Goal: Contribute content: Contribute content

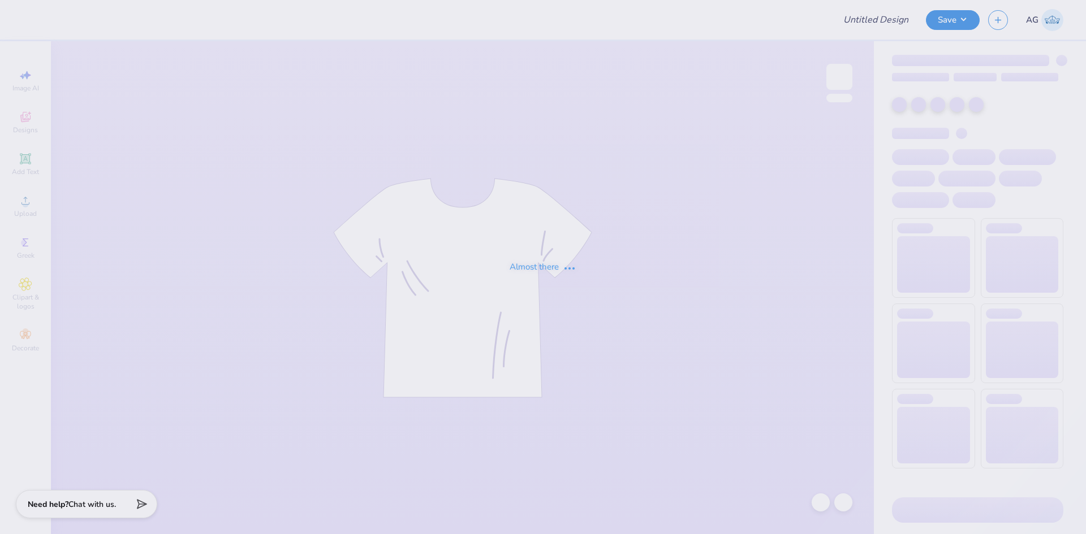
type input "BYX Rush"
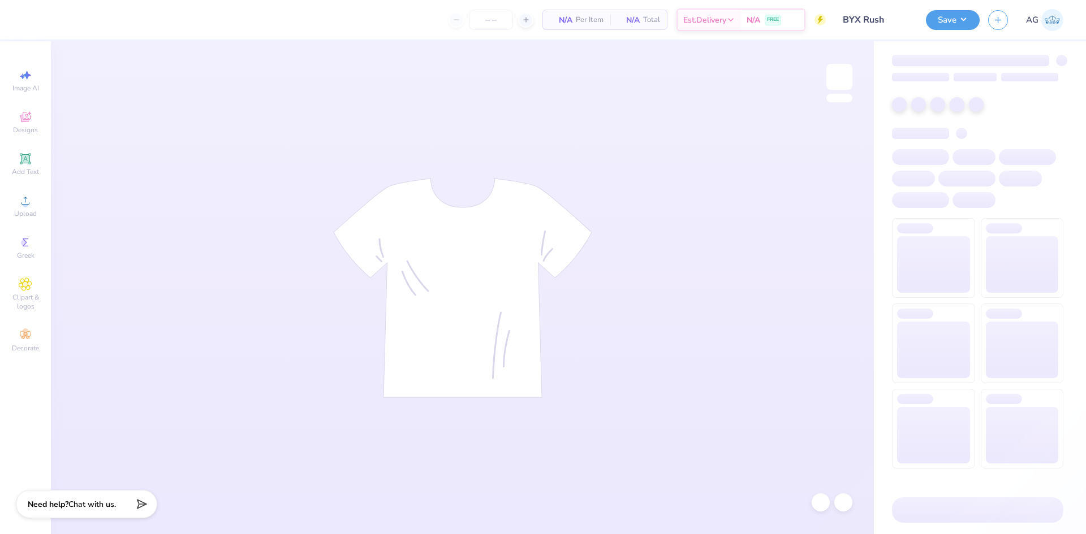
type input "25"
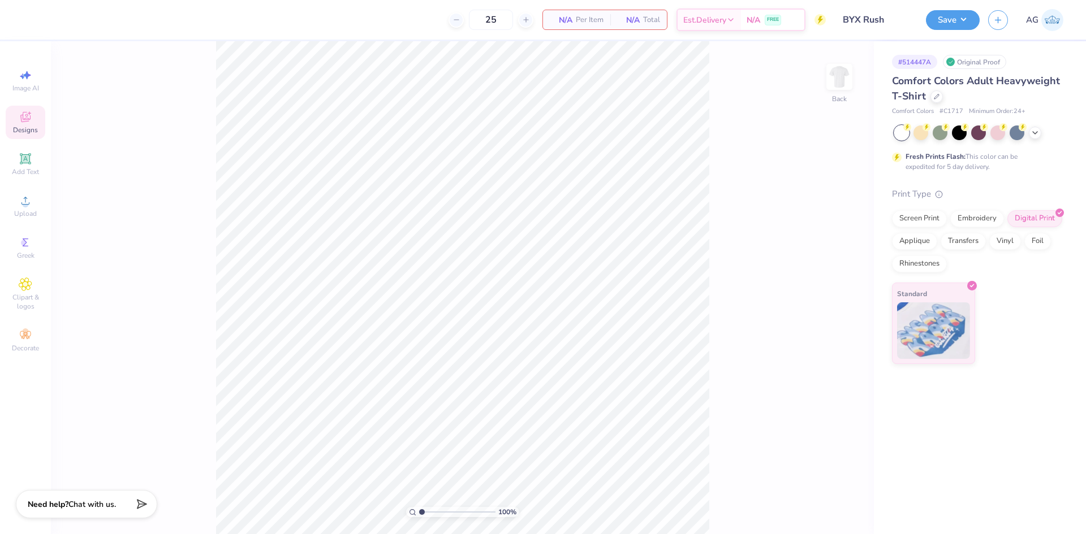
drag, startPoint x: 25, startPoint y: 119, endPoint x: 34, endPoint y: 120, distance: 8.5
click at [25, 119] on icon at bounding box center [25, 117] width 10 height 10
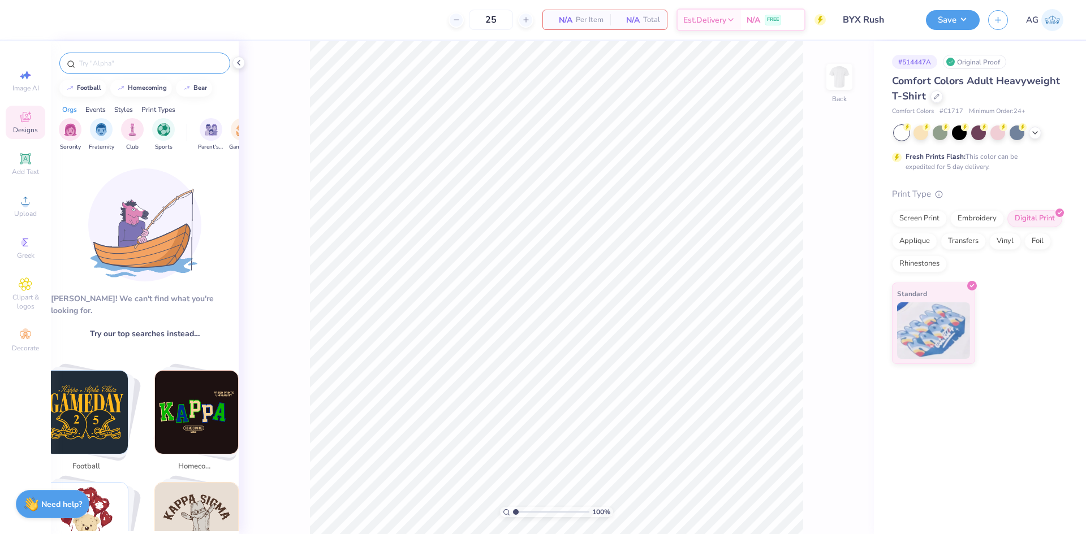
click at [157, 69] on div at bounding box center [144, 63] width 171 height 21
click at [158, 63] on input "text" at bounding box center [150, 63] width 145 height 11
click at [136, 70] on div at bounding box center [144, 63] width 171 height 21
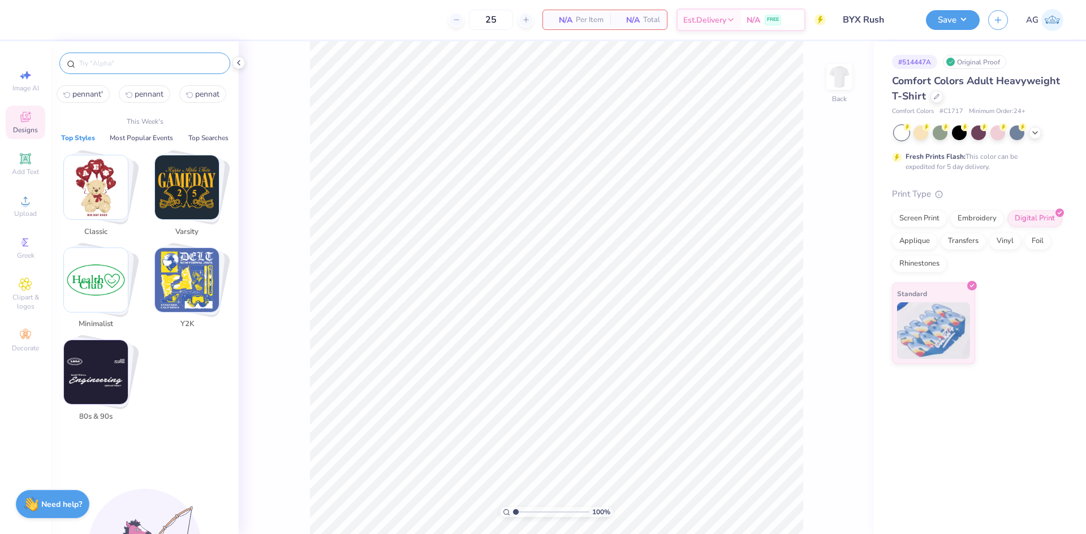
click at [136, 63] on input "text" at bounding box center [150, 63] width 145 height 11
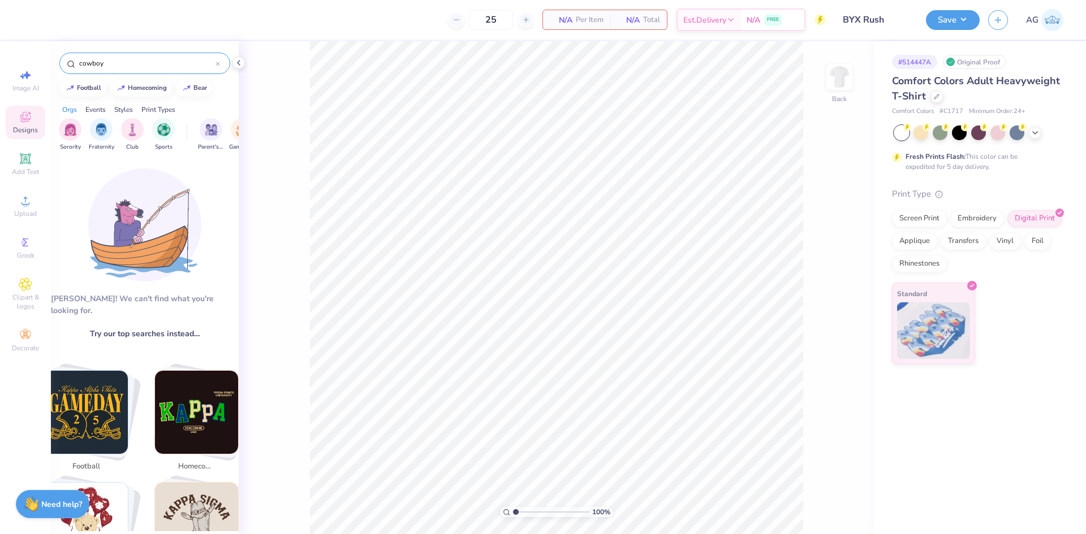
type input "cowboy"
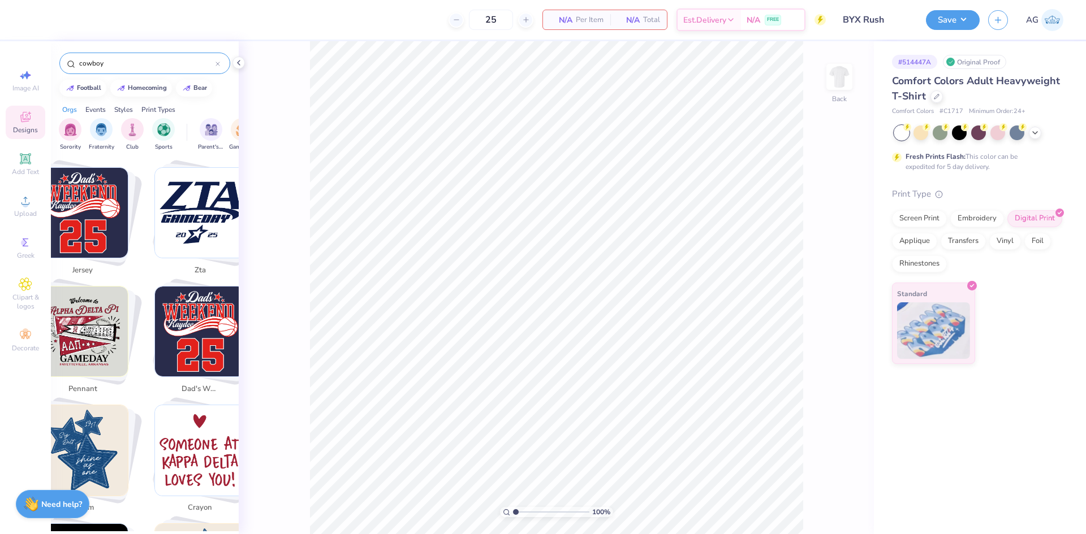
scroll to position [2109, 0]
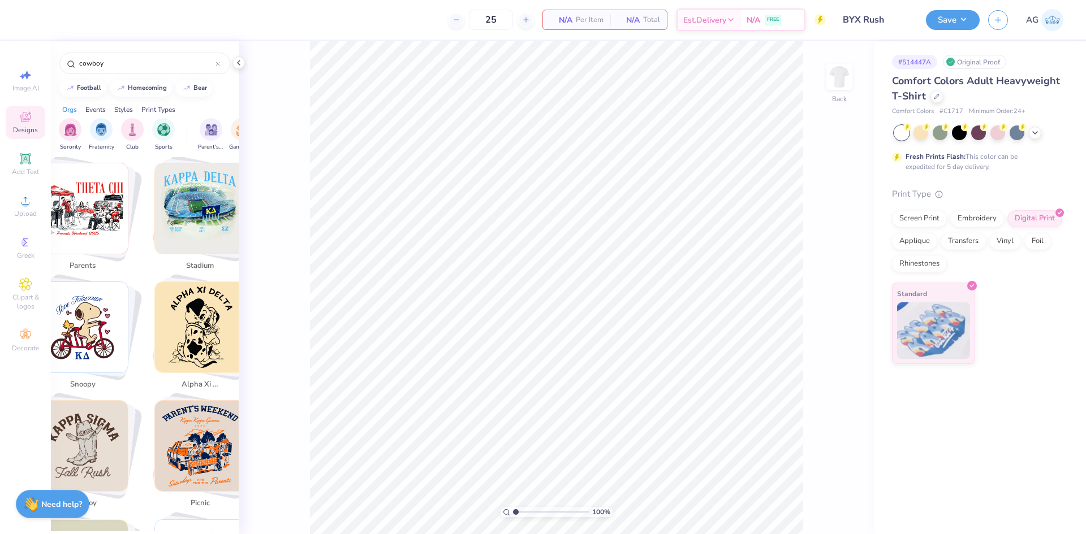
click at [29, 126] on span "Designs" at bounding box center [25, 130] width 25 height 9
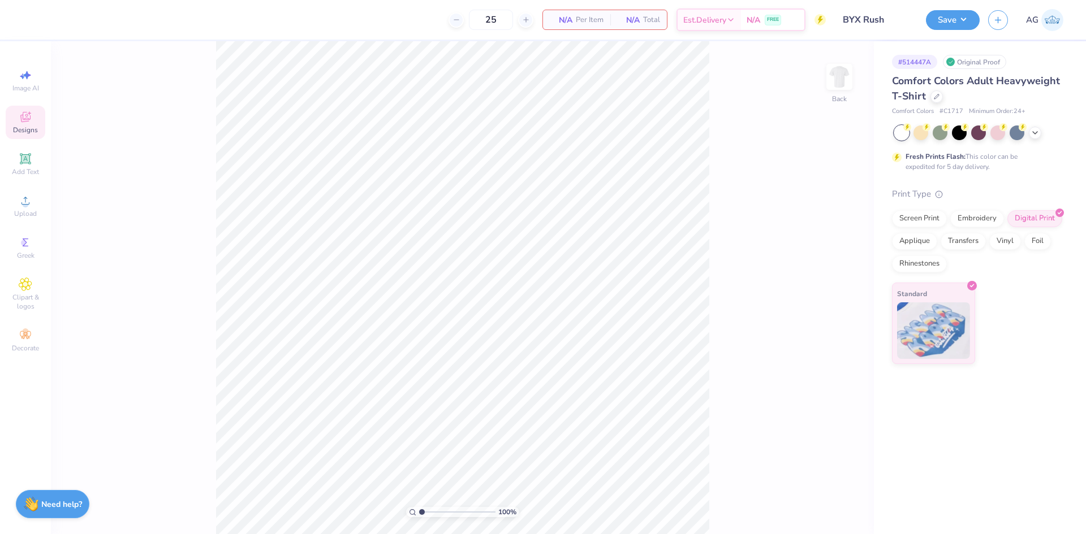
scroll to position [2240, 0]
click at [19, 209] on span "Upload" at bounding box center [25, 213] width 23 height 9
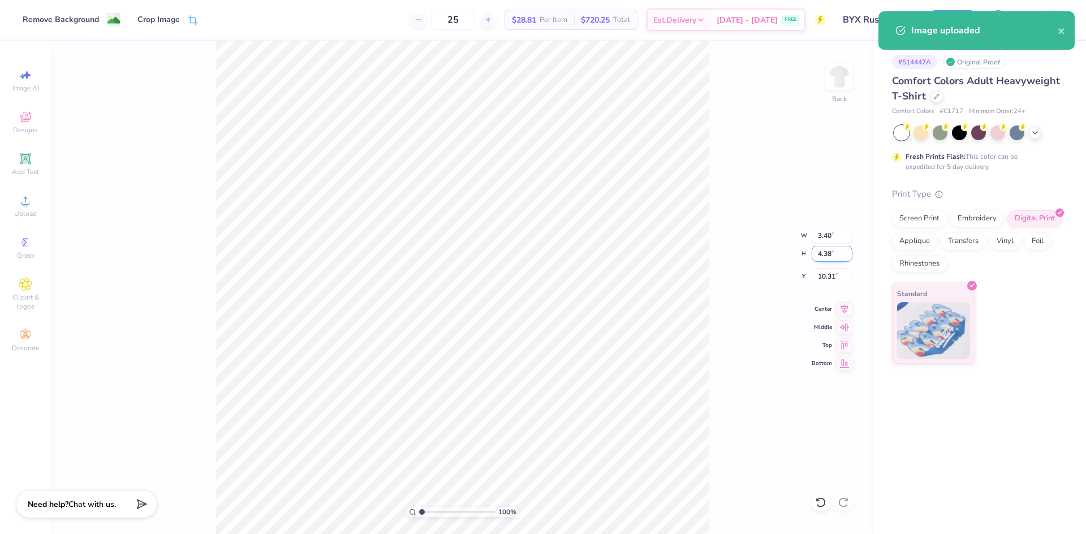
click at [820, 256] on input "4.38" at bounding box center [832, 254] width 41 height 16
type input "15"
type input "11.66"
type input "15.00"
type input "5.00"
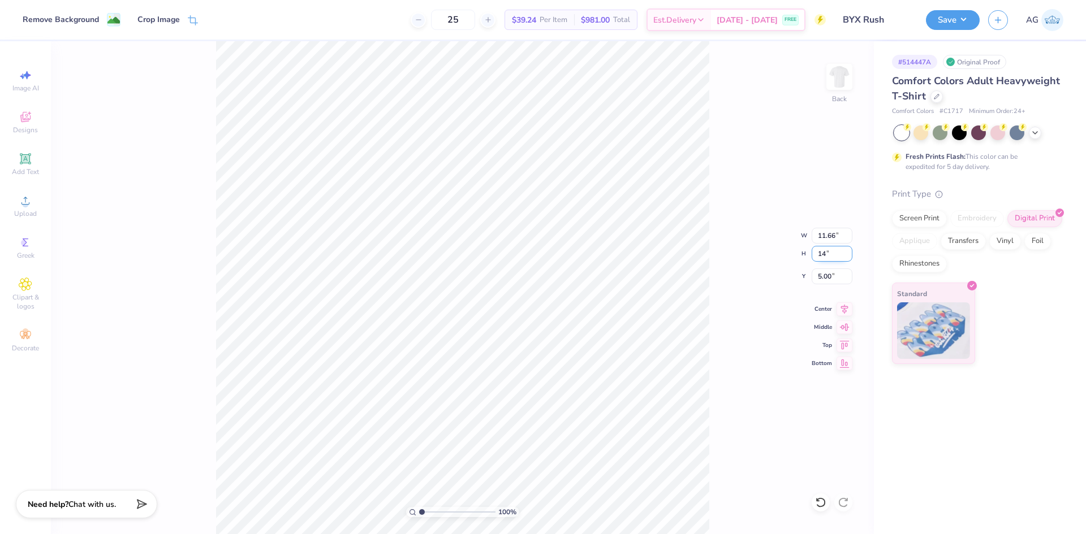
type input "14"
type input "10.88"
type input "14.00"
type input "5.50"
click at [838, 280] on input "5.50" at bounding box center [832, 277] width 41 height 16
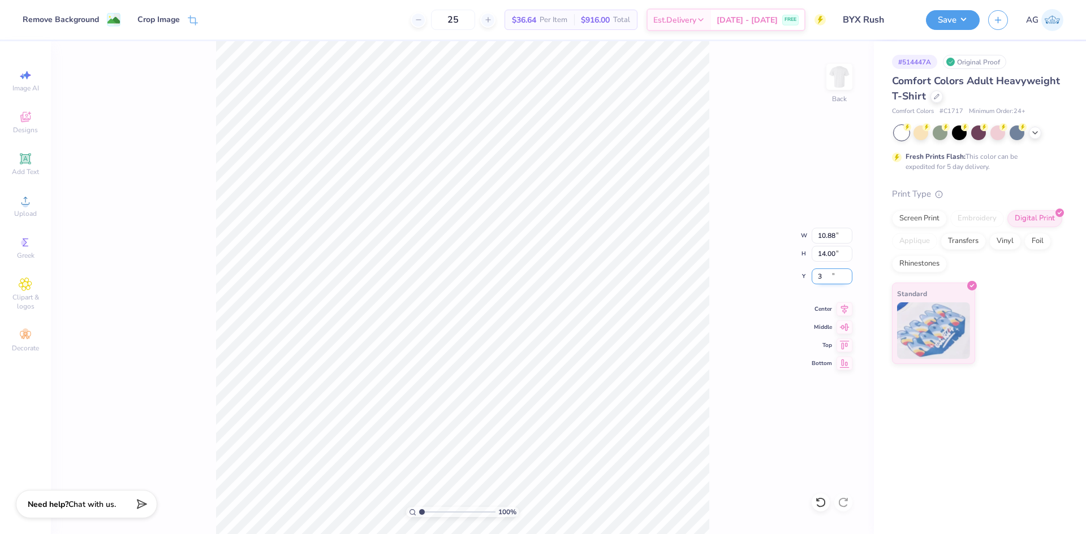
type input "3.00"
click at [849, 310] on icon at bounding box center [844, 308] width 16 height 14
click at [954, 25] on button "Save" at bounding box center [953, 18] width 54 height 20
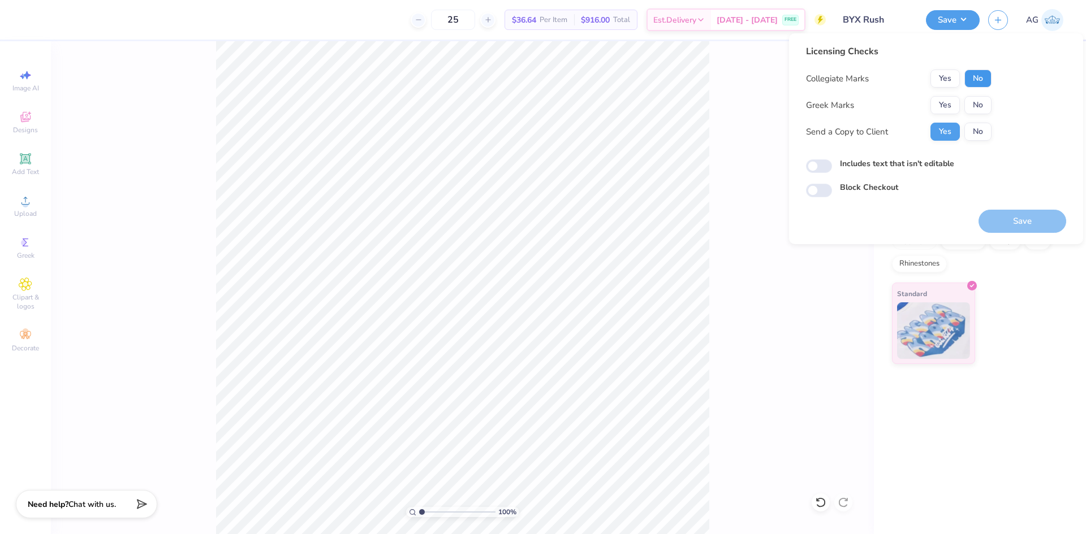
click at [981, 76] on button "No" at bounding box center [977, 79] width 27 height 18
click at [955, 99] on button "Yes" at bounding box center [944, 105] width 29 height 18
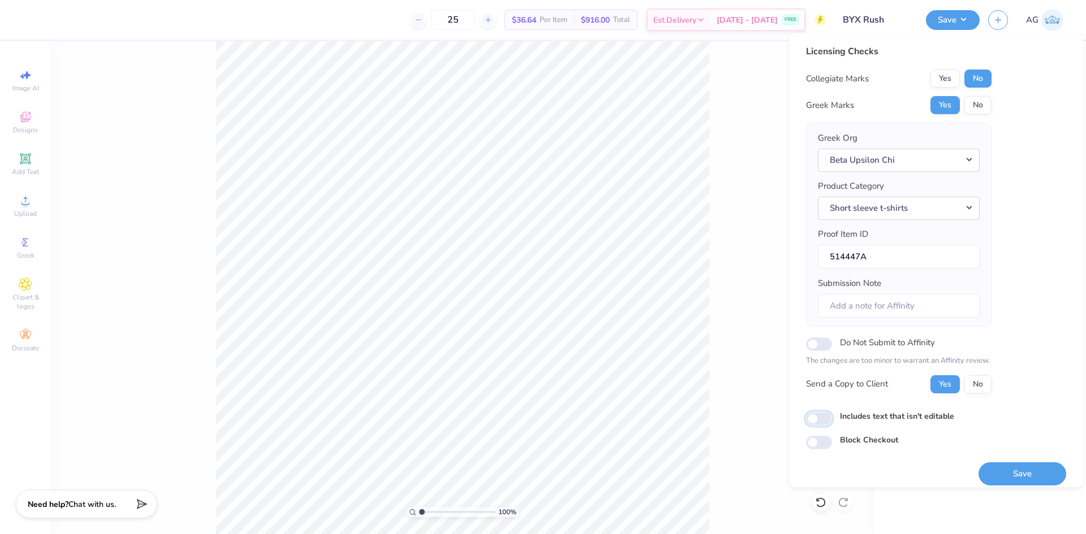
click at [818, 420] on input "Includes text that isn't editable" at bounding box center [819, 419] width 26 height 14
checkbox input "true"
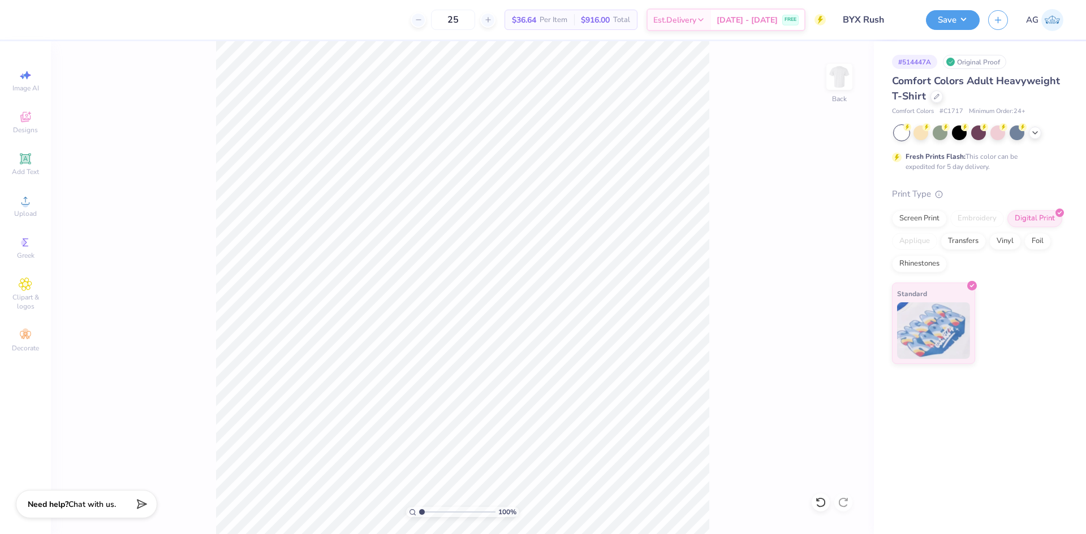
drag, startPoint x: 418, startPoint y: 512, endPoint x: 427, endPoint y: 510, distance: 8.8
click at [434, 512] on div "100 %" at bounding box center [462, 512] width 113 height 10
drag, startPoint x: 426, startPoint y: 510, endPoint x: 451, endPoint y: 507, distance: 25.0
click at [451, 507] on input "range" at bounding box center [457, 512] width 76 height 10
drag, startPoint x: 448, startPoint y: 513, endPoint x: 431, endPoint y: 507, distance: 17.9
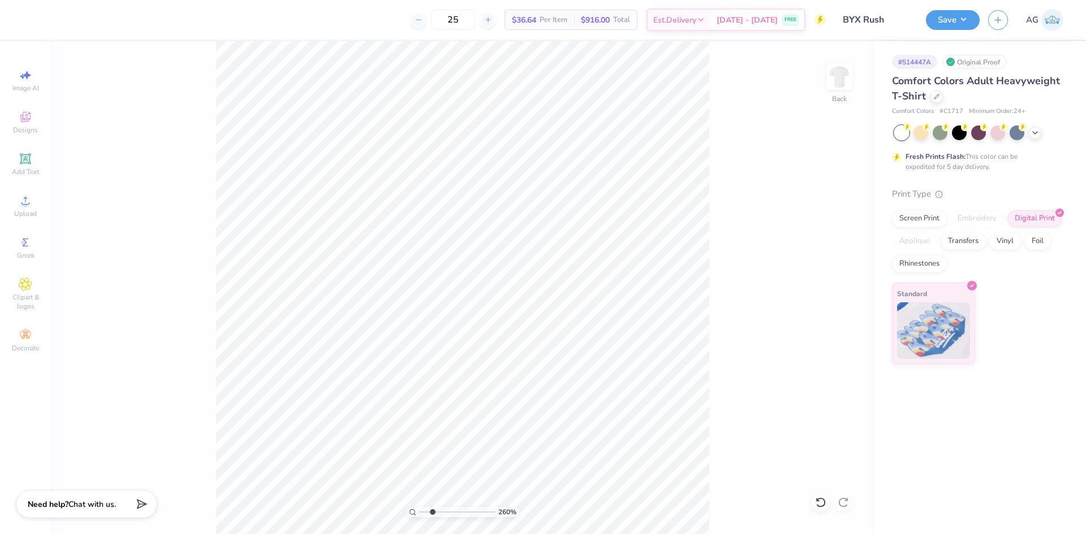
click at [432, 508] on input "range" at bounding box center [457, 512] width 76 height 10
drag, startPoint x: 427, startPoint y: 513, endPoint x: 408, endPoint y: 510, distance: 19.5
type input "1"
click at [419, 511] on input "range" at bounding box center [457, 512] width 76 height 10
drag, startPoint x: 804, startPoint y: 197, endPoint x: 810, endPoint y: 199, distance: 6.4
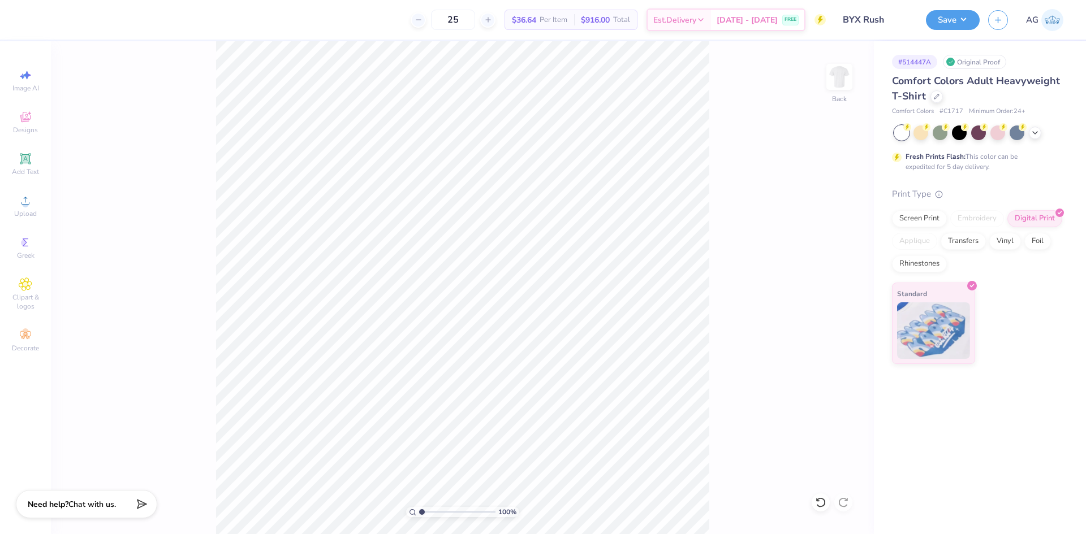
click at [810, 199] on div "100 % Back" at bounding box center [462, 287] width 823 height 493
click at [968, 10] on div "Save" at bounding box center [953, 20] width 54 height 20
click at [967, 19] on button "Save" at bounding box center [953, 18] width 54 height 20
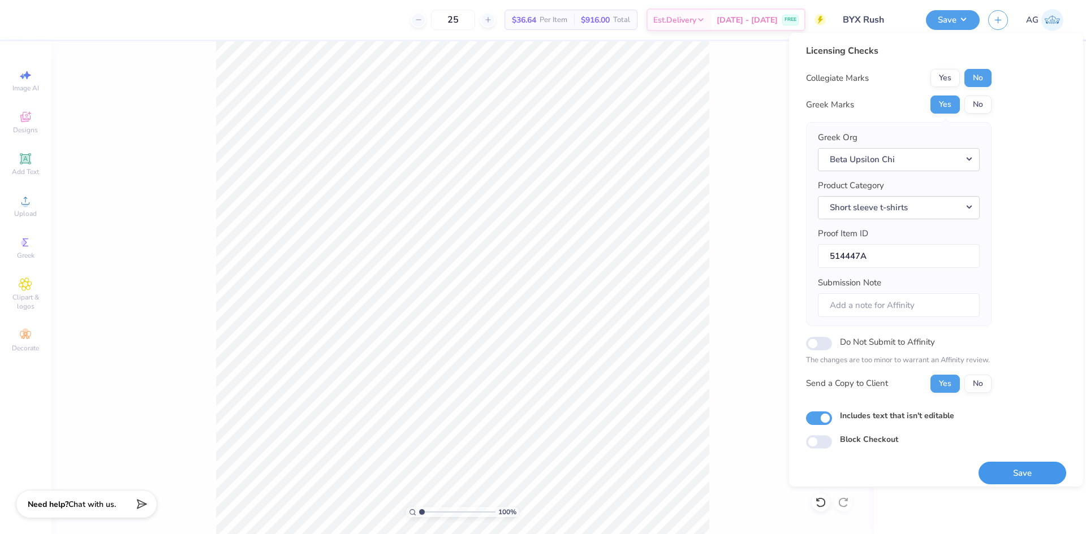
click at [993, 472] on button "Save" at bounding box center [1022, 473] width 88 height 23
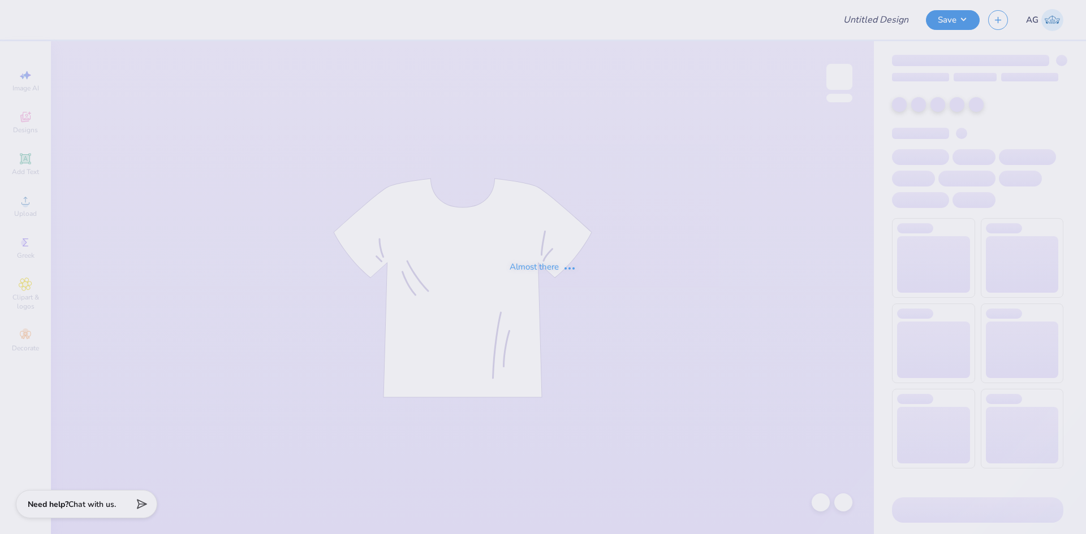
type input "sailing team hoodies '25"
type input "40"
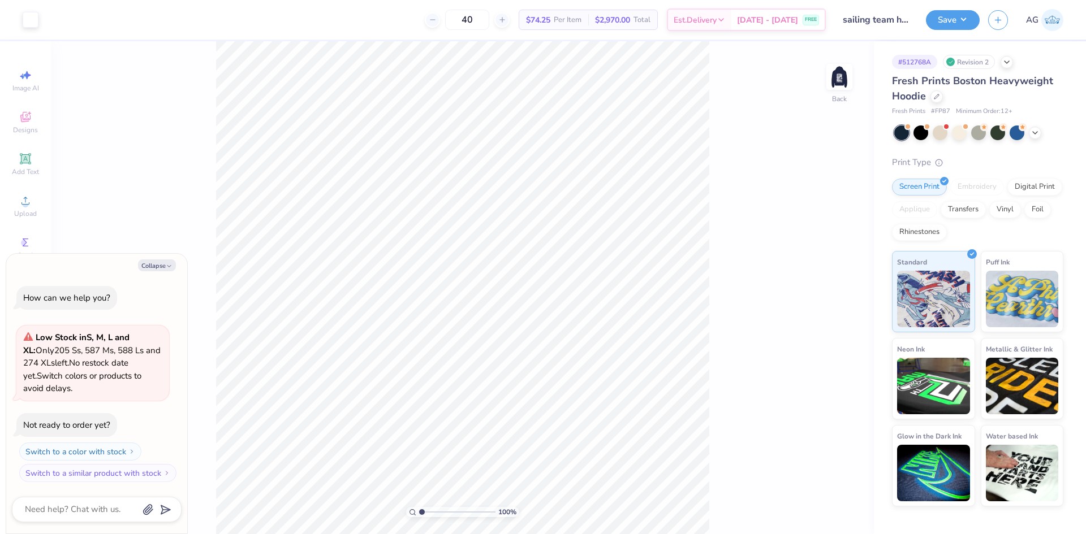
click at [859, 214] on div "100 % Back" at bounding box center [462, 287] width 823 height 493
click at [854, 91] on div "100 % Back" at bounding box center [462, 287] width 823 height 493
click at [844, 77] on img at bounding box center [839, 76] width 45 height 45
type textarea "x"
